Goal: Task Accomplishment & Management: Manage account settings

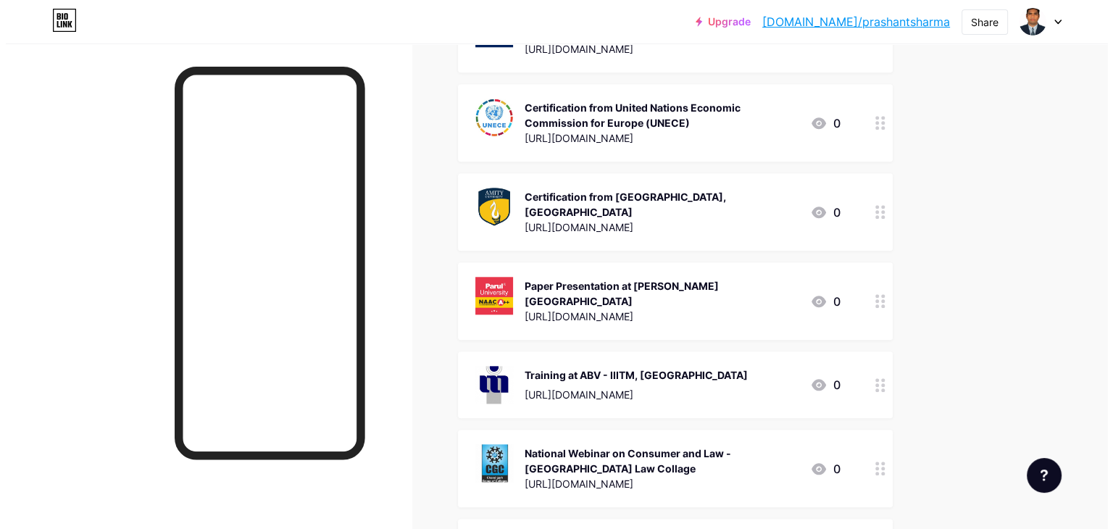
scroll to position [1522, 0]
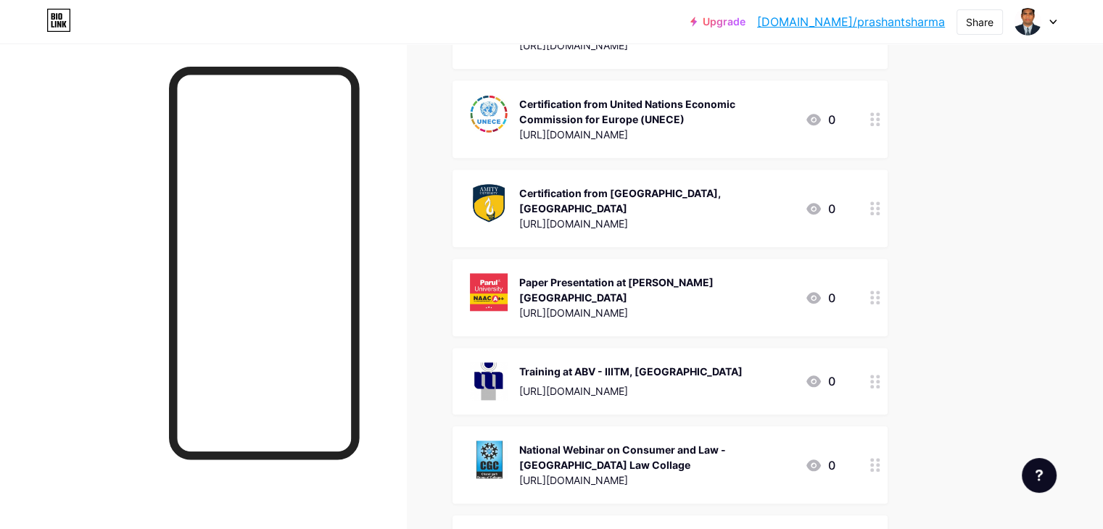
click at [782, 192] on div "Certification from [GEOGRAPHIC_DATA], [GEOGRAPHIC_DATA]" at bounding box center [656, 201] width 274 height 30
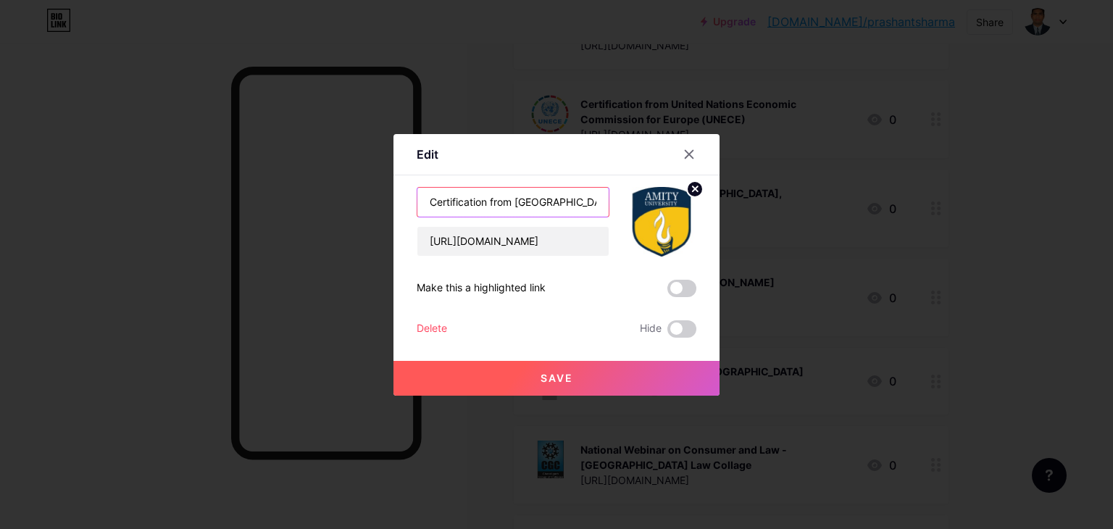
click at [525, 207] on input "Certification from [GEOGRAPHIC_DATA], [GEOGRAPHIC_DATA]" at bounding box center [513, 202] width 191 height 29
paste input "Internation Symposium"
type input "Internation Symposium from [GEOGRAPHIC_DATA], [GEOGRAPHIC_DATA]"
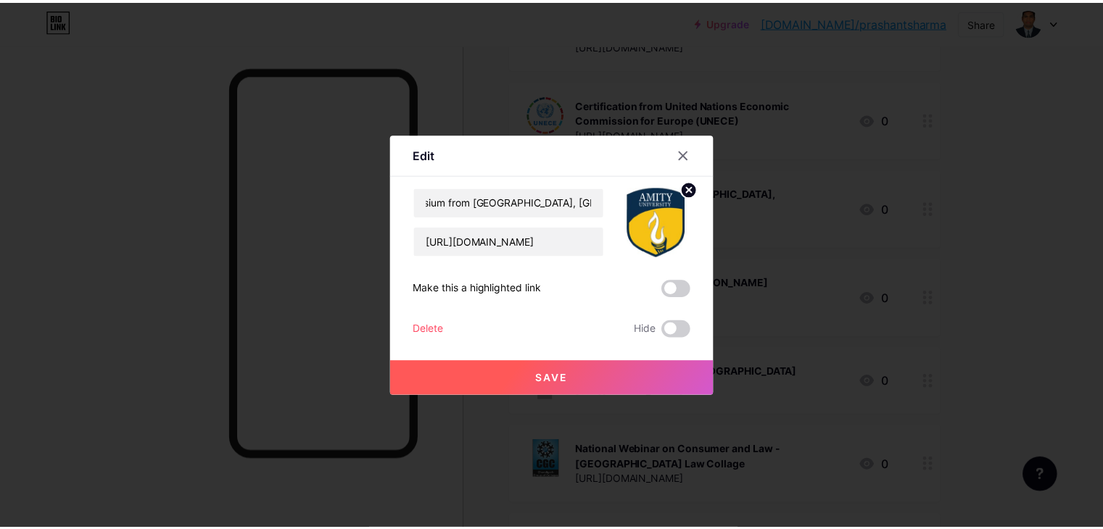
scroll to position [0, 0]
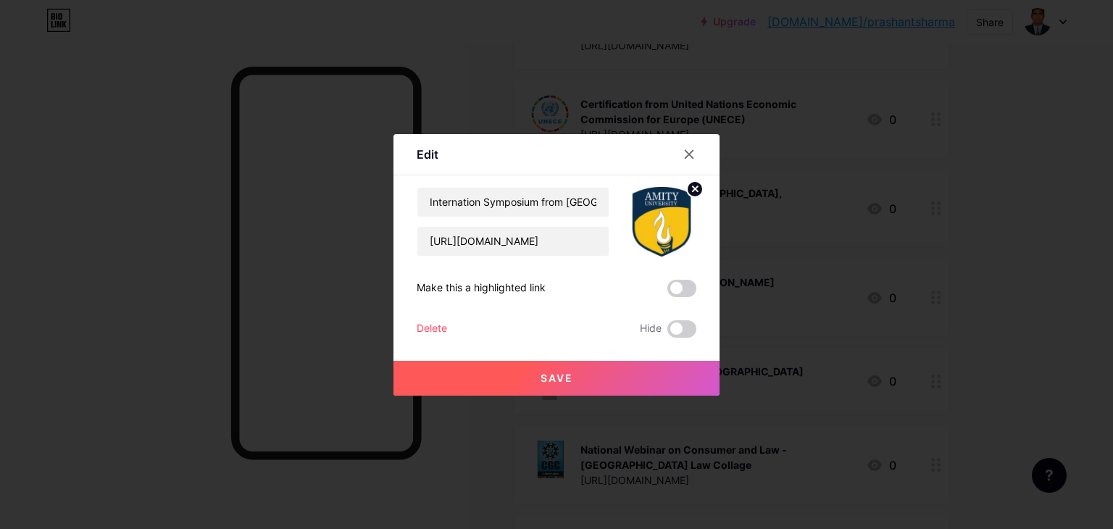
click at [558, 368] on button "Save" at bounding box center [557, 378] width 326 height 35
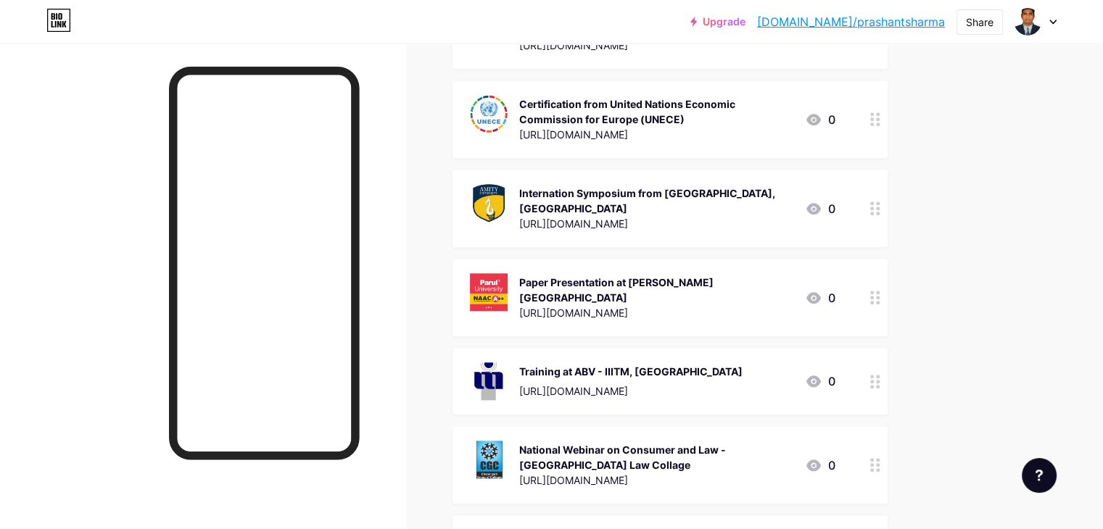
click at [713, 195] on div "Internation Symposium from [GEOGRAPHIC_DATA], [GEOGRAPHIC_DATA]" at bounding box center [656, 201] width 274 height 30
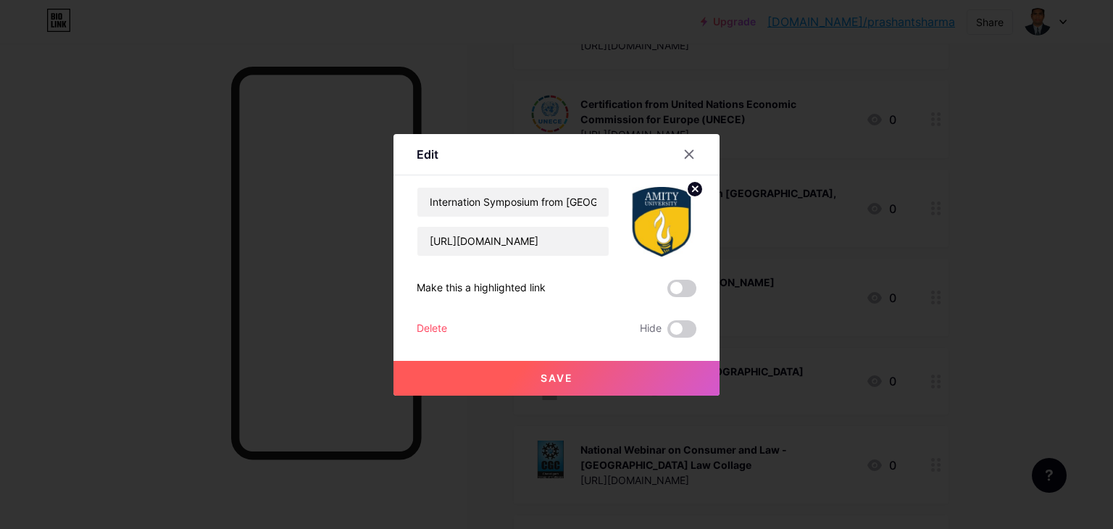
click at [694, 154] on icon at bounding box center [690, 155] width 12 height 12
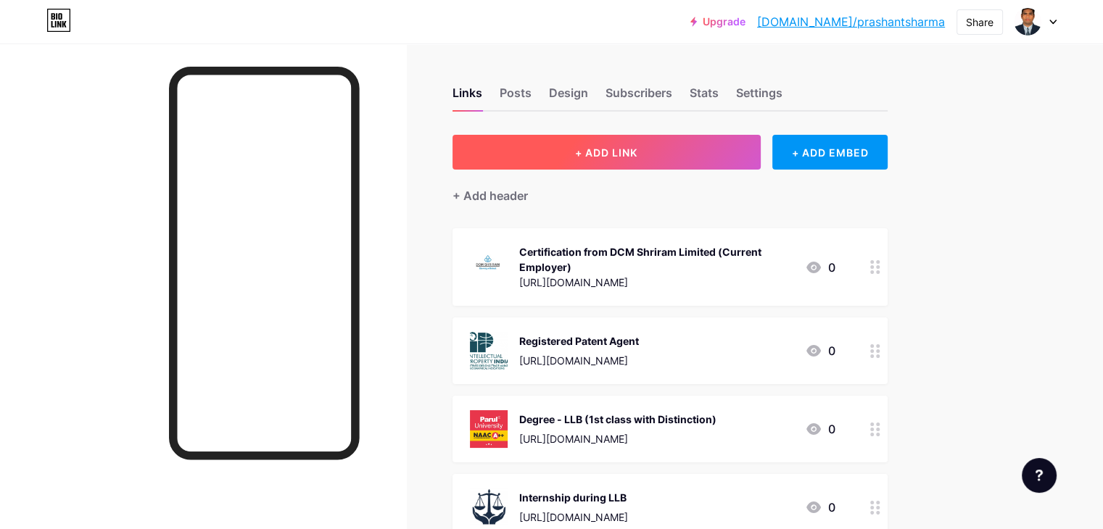
click at [724, 155] on button "+ ADD LINK" at bounding box center [606, 152] width 308 height 35
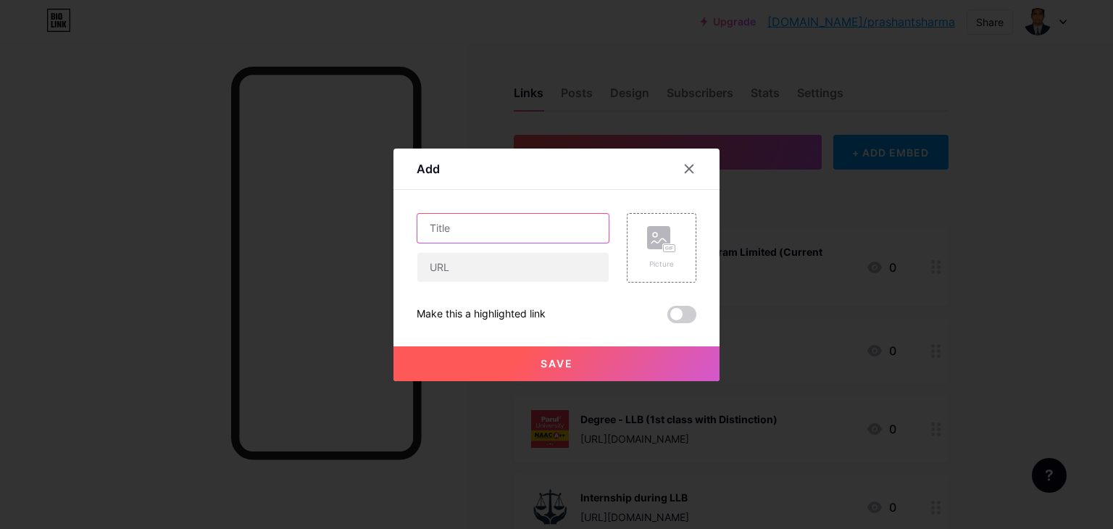
click at [527, 228] on input "text" at bounding box center [513, 228] width 191 height 29
paste input "5-day Faculty Development Program from [GEOGRAPHIC_DATA], [GEOGRAPHIC_DATA]"
type input "5-day Faculty Development Program from [GEOGRAPHIC_DATA], [GEOGRAPHIC_DATA]"
click at [505, 265] on input "text" at bounding box center [513, 267] width 191 height 29
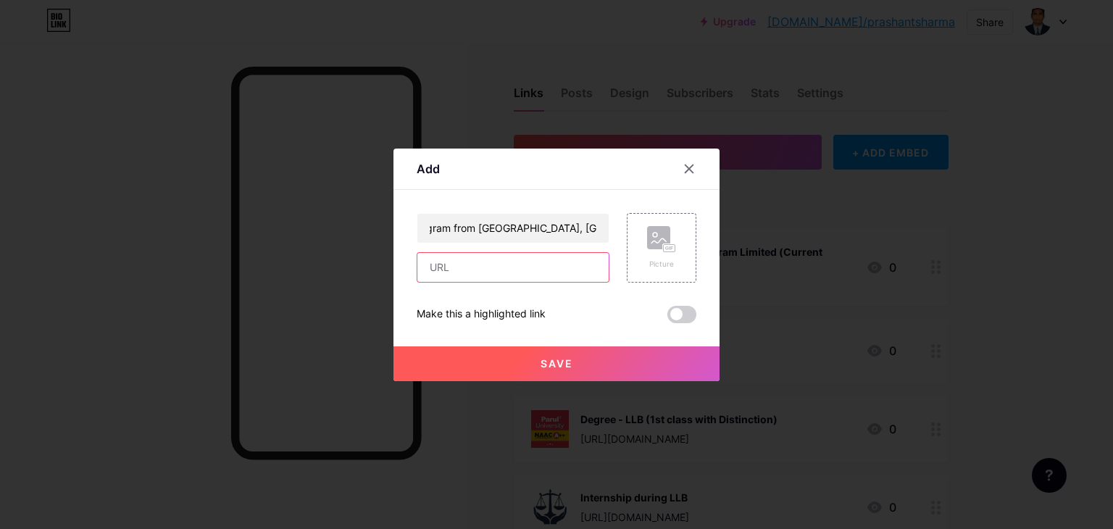
scroll to position [0, 0]
click at [495, 268] on input "text" at bounding box center [513, 267] width 191 height 29
paste input "[URL][DOMAIN_NAME]"
type input "[URL][DOMAIN_NAME]"
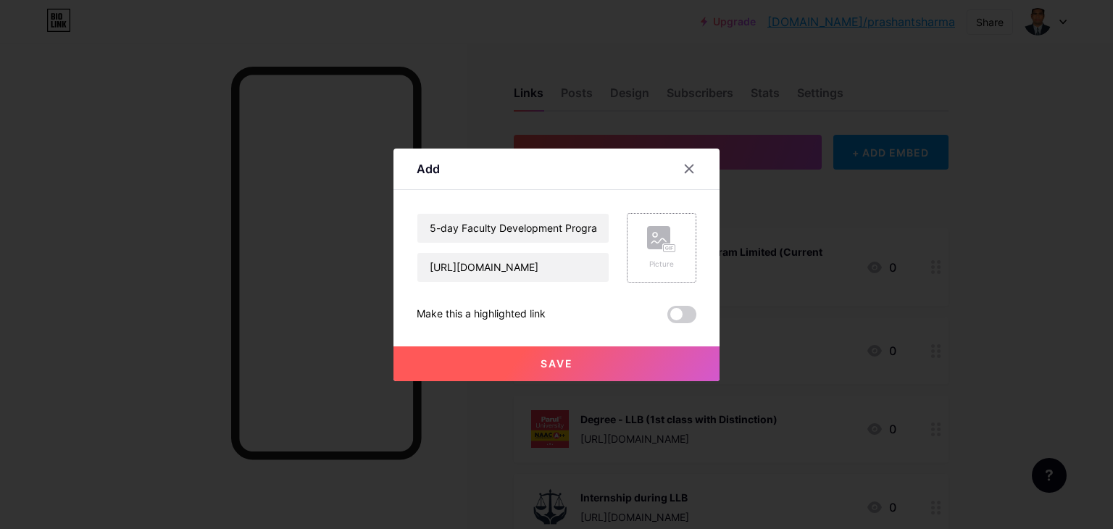
click at [673, 251] on rect at bounding box center [670, 247] width 12 height 7
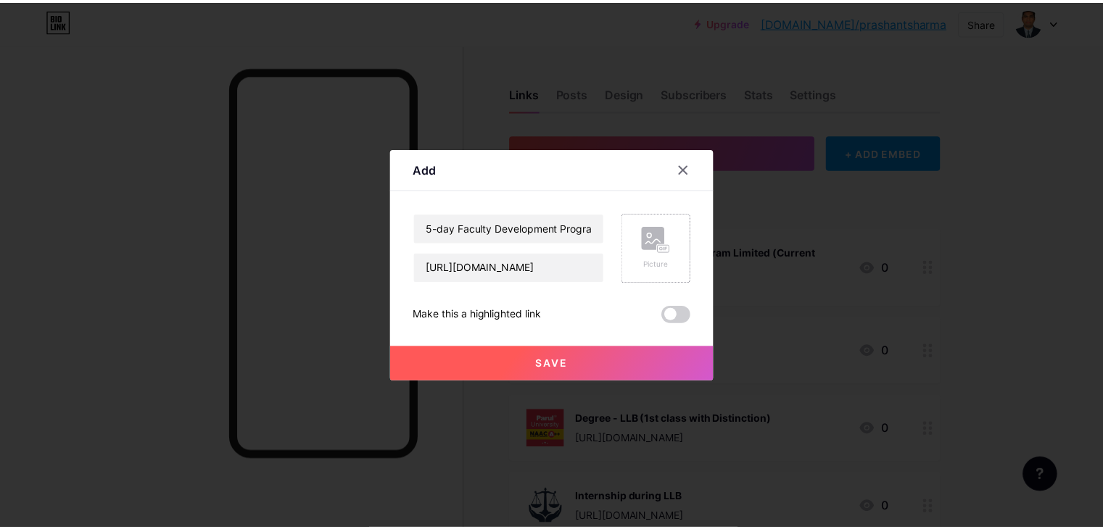
scroll to position [0, 0]
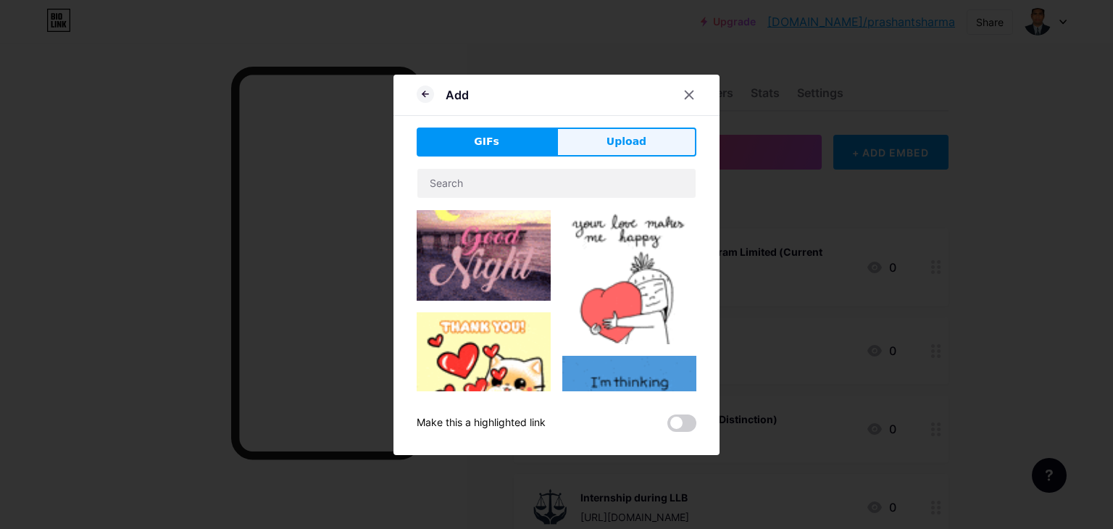
click at [647, 139] on button "Upload" at bounding box center [627, 142] width 140 height 29
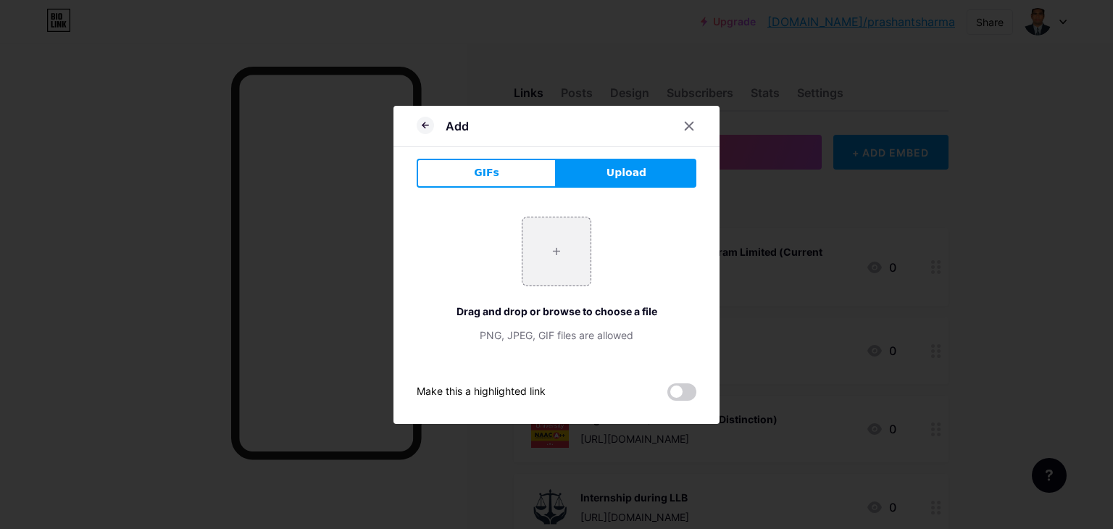
click at [625, 175] on span "Upload" at bounding box center [627, 172] width 40 height 15
click at [571, 244] on input "file" at bounding box center [557, 251] width 68 height 68
type input "C:\fakepath\amity_kolkata_logo.jpg"
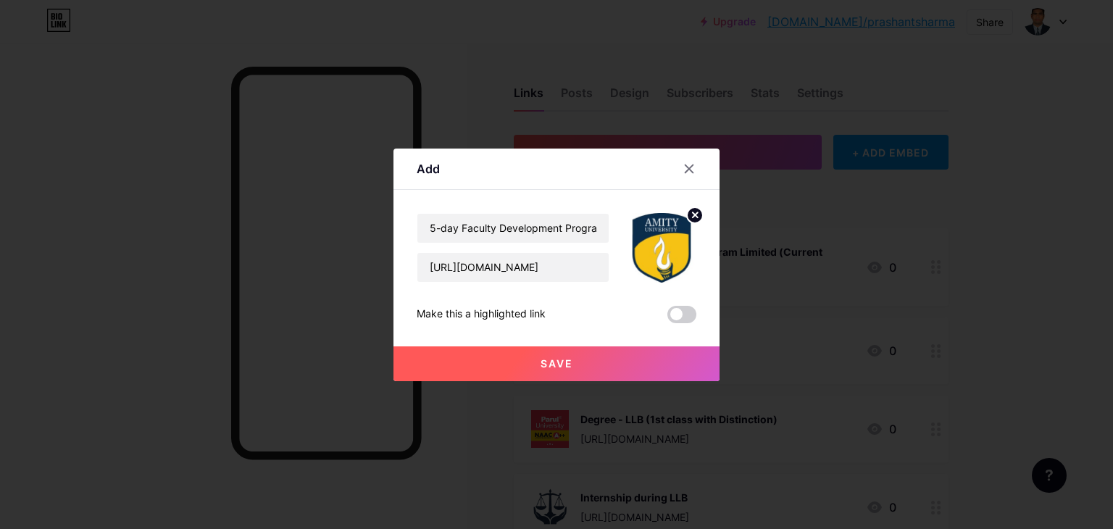
click at [577, 366] on button "Save" at bounding box center [557, 364] width 326 height 35
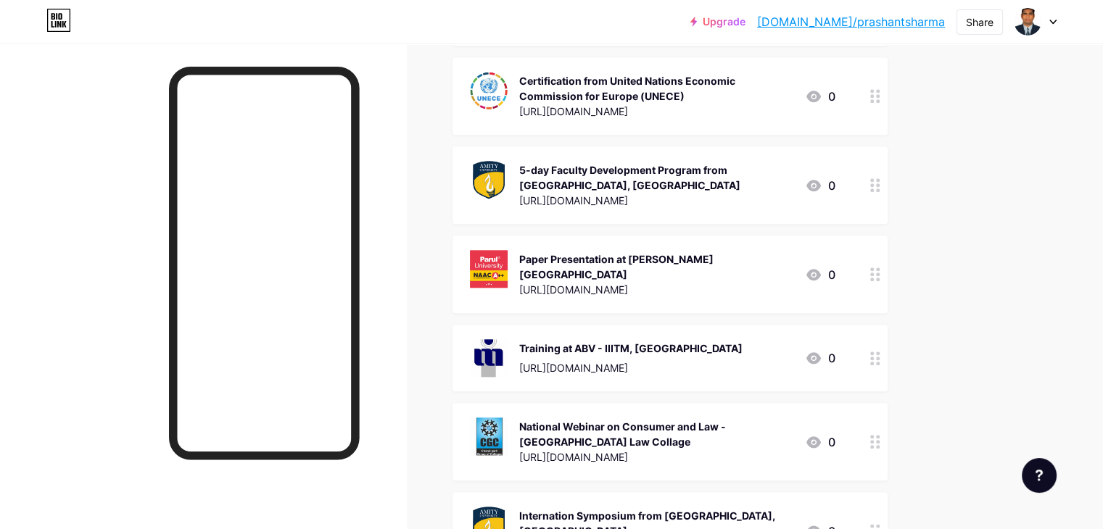
scroll to position [1617, 0]
